Goal: Task Accomplishment & Management: Use online tool/utility

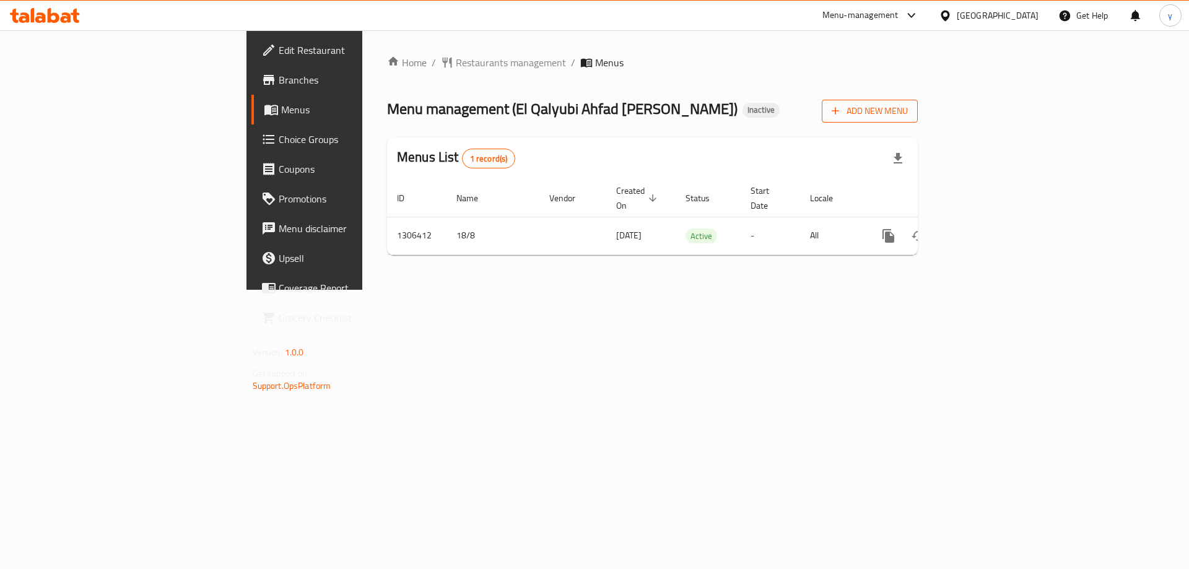
click at [908, 111] on span "Add New Menu" at bounding box center [870, 110] width 76 height 15
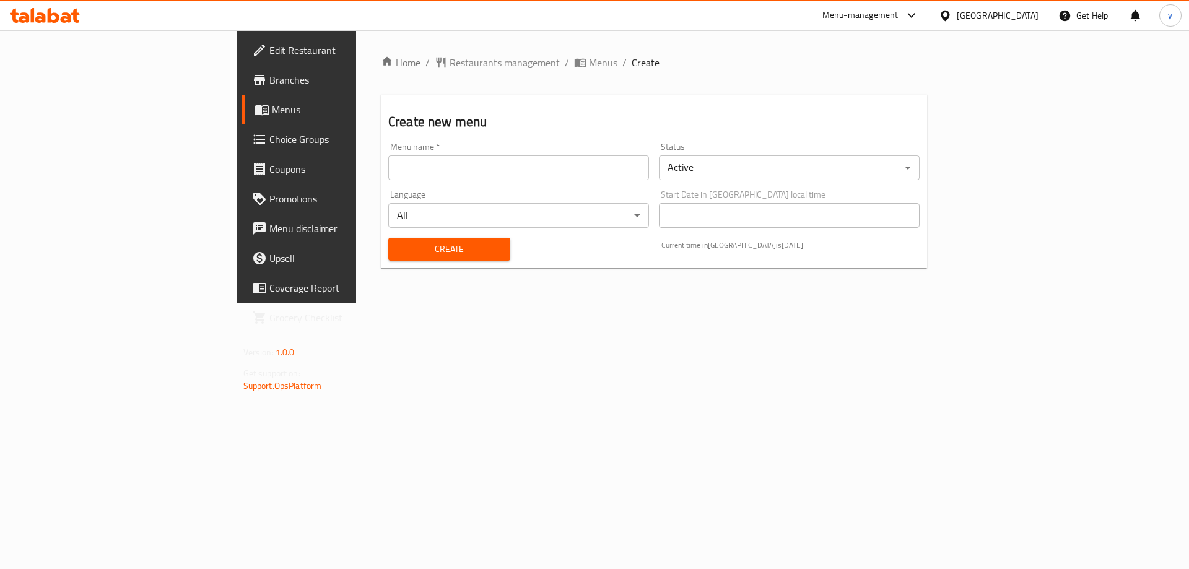
click at [471, 178] on input "text" at bounding box center [518, 167] width 261 height 25
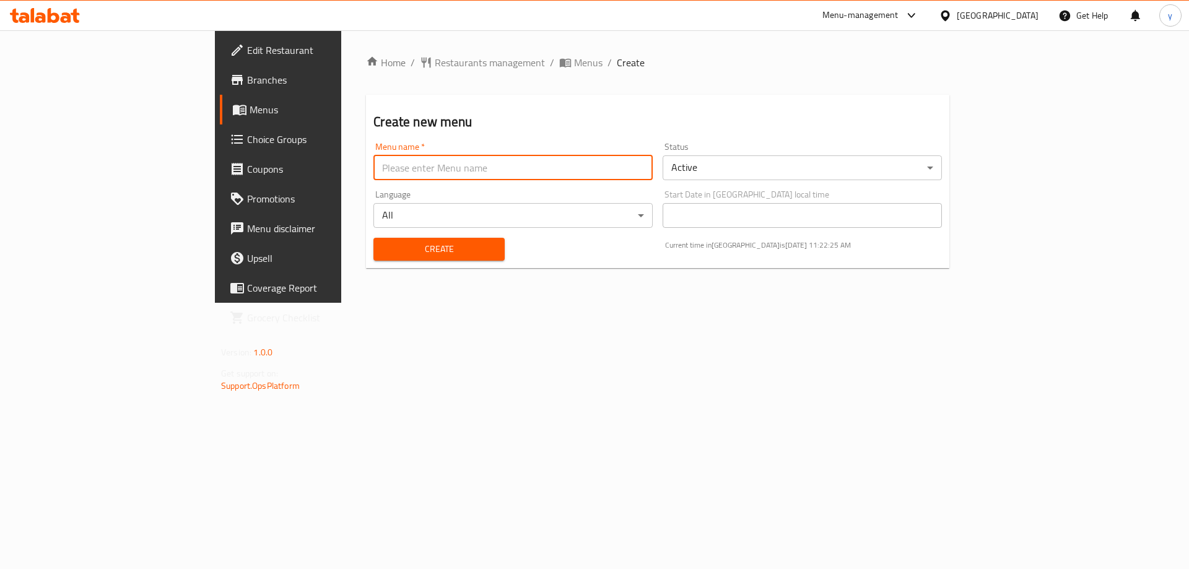
click at [373, 160] on input "text" at bounding box center [512, 167] width 279 height 25
type input "19/8"
click at [373, 238] on button "Create" at bounding box center [438, 249] width 131 height 23
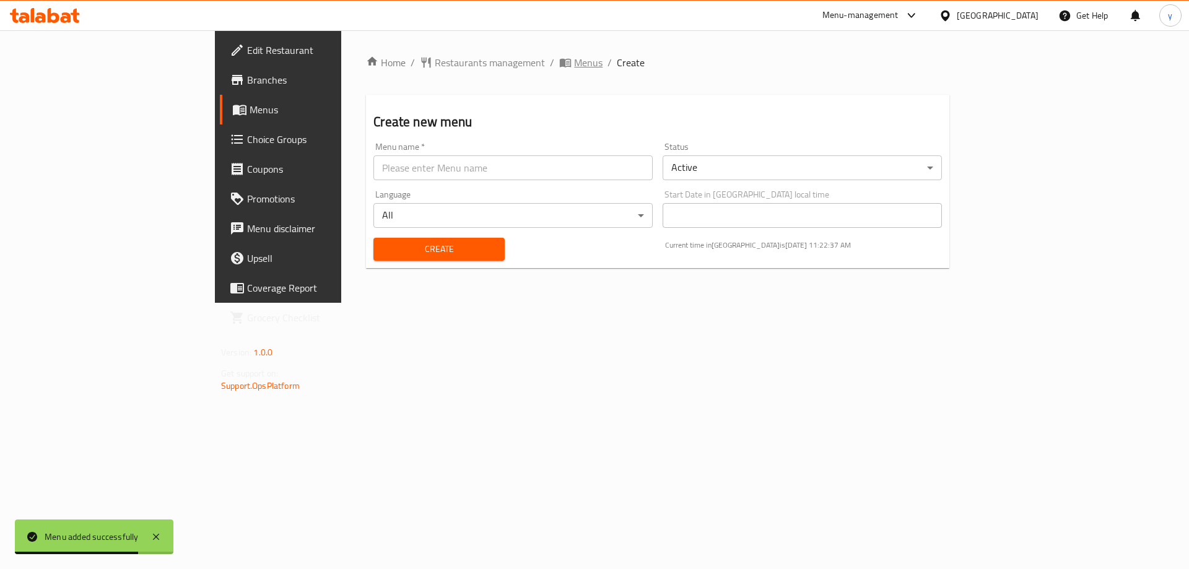
click at [574, 67] on span "Menus" at bounding box center [588, 62] width 28 height 15
